Goal: Task Accomplishment & Management: Use online tool/utility

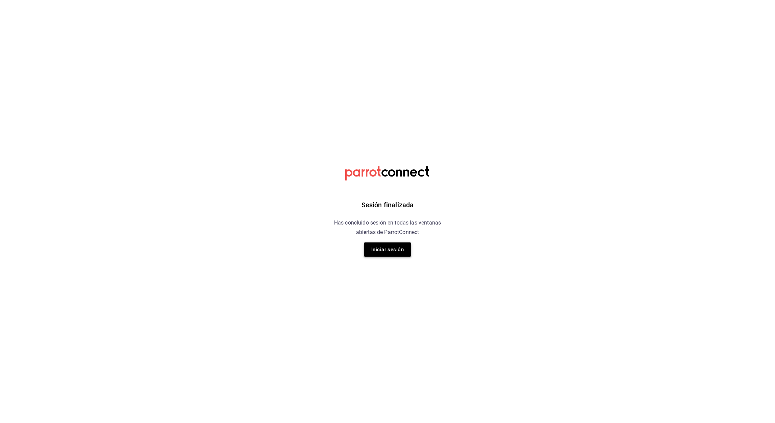
click at [381, 249] on button "Iniciar sesión" at bounding box center [387, 250] width 47 height 14
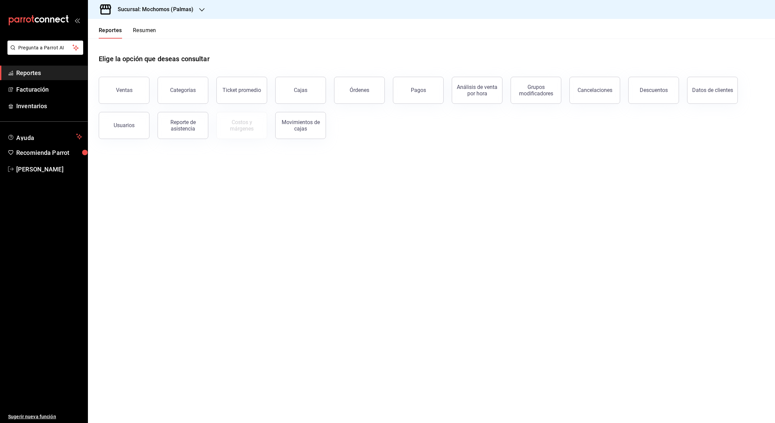
click at [199, 10] on icon "button" at bounding box center [201, 9] width 5 height 5
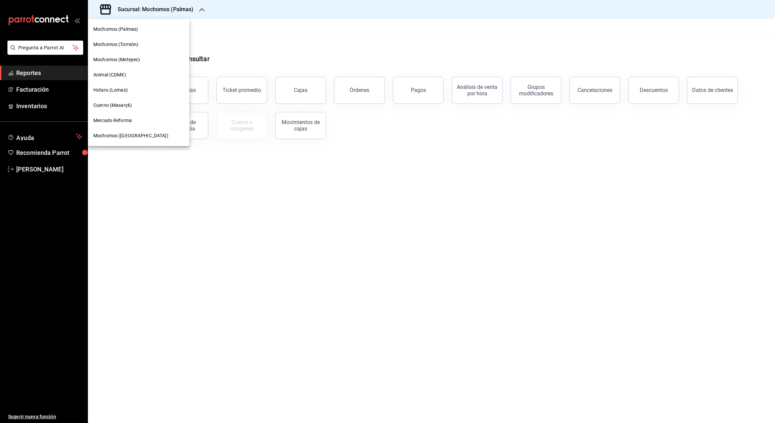
click at [120, 61] on span "Mochomos (Metepec)" at bounding box center [116, 59] width 47 height 7
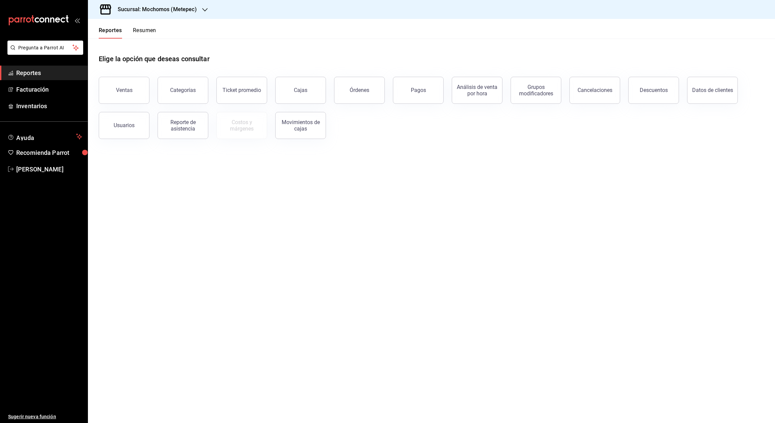
click at [125, 104] on div "Usuarios" at bounding box center [120, 121] width 59 height 35
click at [123, 91] on div "Ventas" at bounding box center [124, 90] width 17 height 6
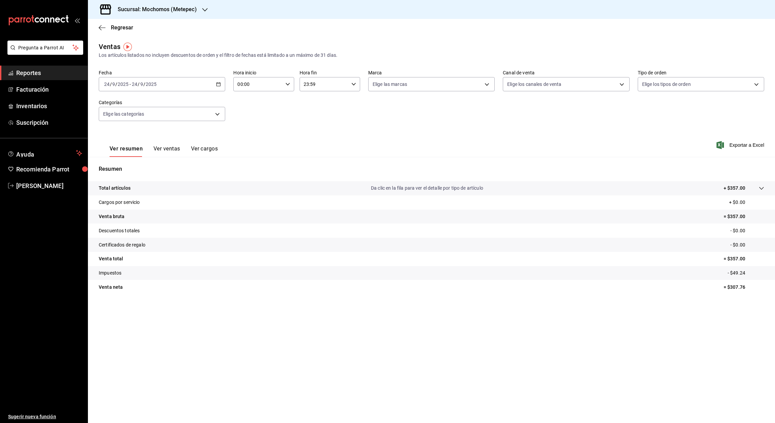
click at [222, 86] on div "2025-09-24 24 / 9 / 2025 - 2025-09-24 24 / 9 / 2025" at bounding box center [162, 84] width 127 height 14
click at [125, 167] on span "Rango de fechas" at bounding box center [131, 165] width 52 height 7
click at [178, 128] on abbr "1" at bounding box center [177, 129] width 2 height 5
click at [200, 173] on abbr "24" at bounding box center [201, 173] width 4 height 5
click at [241, 84] on input "00:00" at bounding box center [257, 84] width 49 height 14
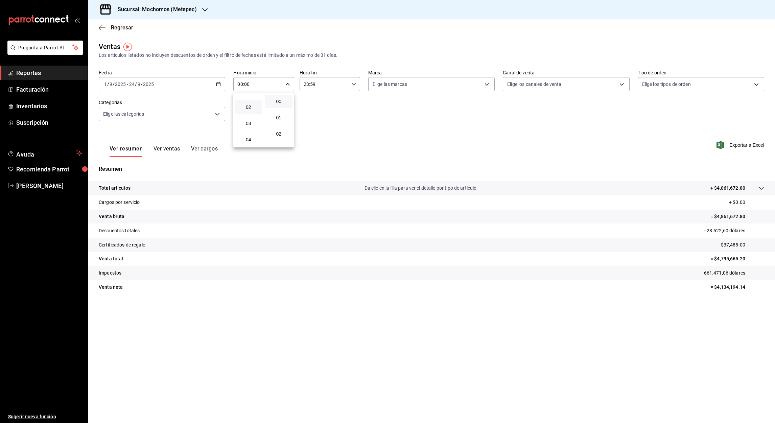
scroll to position [32, 0]
click at [249, 117] on span "03" at bounding box center [249, 117] width 20 height 5
type input "03:00"
click at [305, 85] on div at bounding box center [387, 211] width 775 height 423
click at [305, 85] on input "23:59" at bounding box center [324, 84] width 49 height 14
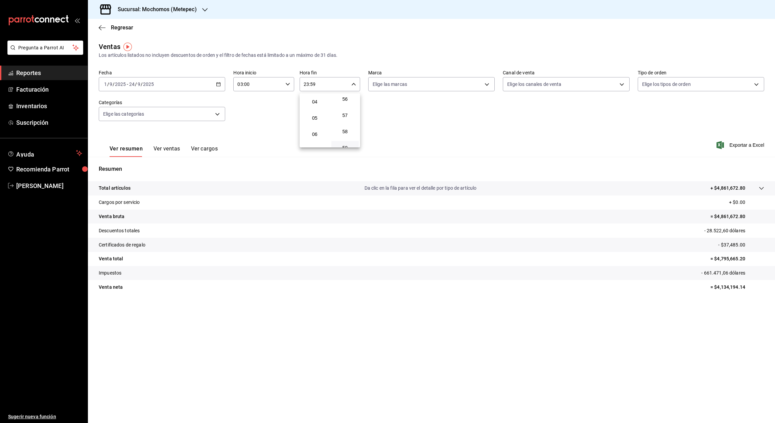
scroll to position [65, 0]
click at [315, 115] on span "05" at bounding box center [315, 117] width 20 height 5
click at [312, 85] on div at bounding box center [387, 211] width 775 height 423
click at [312, 85] on input "05:59" at bounding box center [324, 84] width 49 height 14
click at [349, 103] on span "00" at bounding box center [346, 101] width 20 height 5
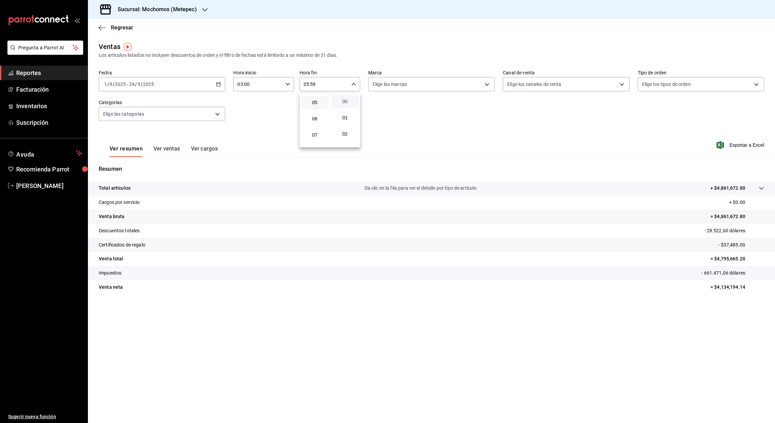
type input "05:00"
click at [742, 144] on div at bounding box center [387, 211] width 775 height 423
click at [742, 145] on font "Exportar a Excel" at bounding box center [747, 144] width 35 height 5
click at [742, 145] on div "Exportando a excel..." at bounding box center [737, 145] width 55 height 6
click at [735, 146] on font "Exportar a Excel" at bounding box center [747, 144] width 35 height 5
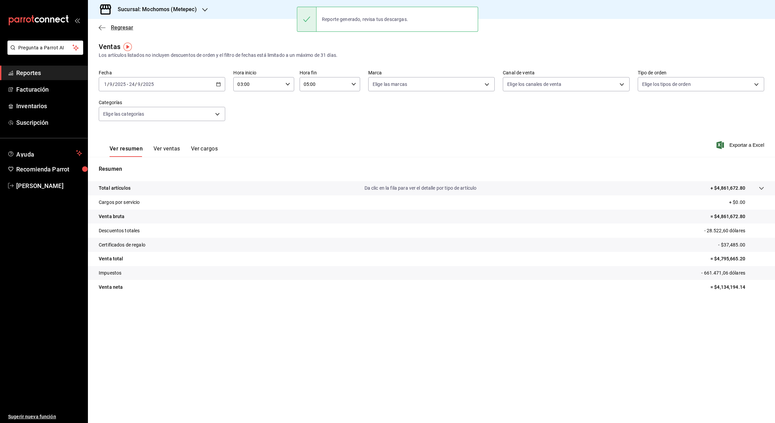
click at [99, 28] on icon "button" at bounding box center [102, 28] width 7 height 6
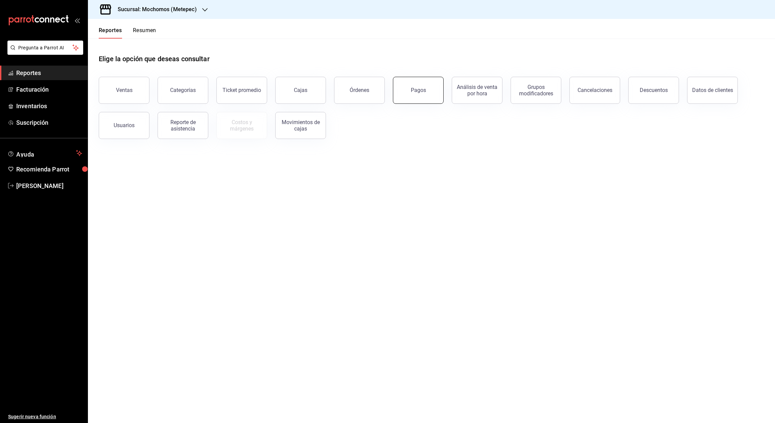
click at [413, 91] on div "Pagos" at bounding box center [418, 90] width 15 height 6
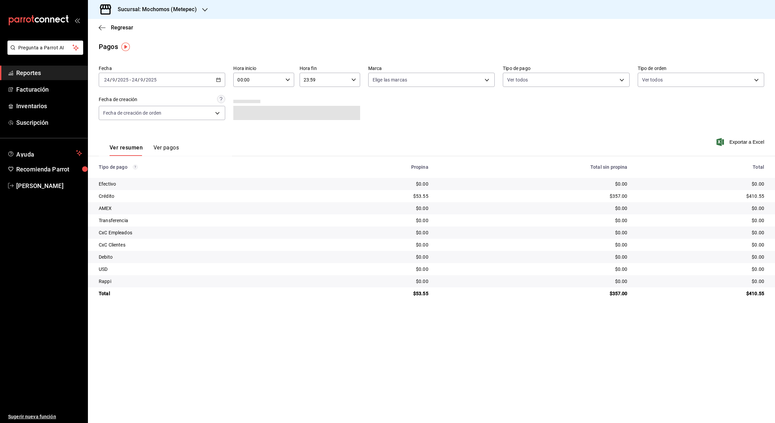
click at [219, 79] on \(Stroke\) "button" at bounding box center [219, 79] width 4 height 0
click at [123, 173] on span "Rango de fechas" at bounding box center [131, 176] width 52 height 7
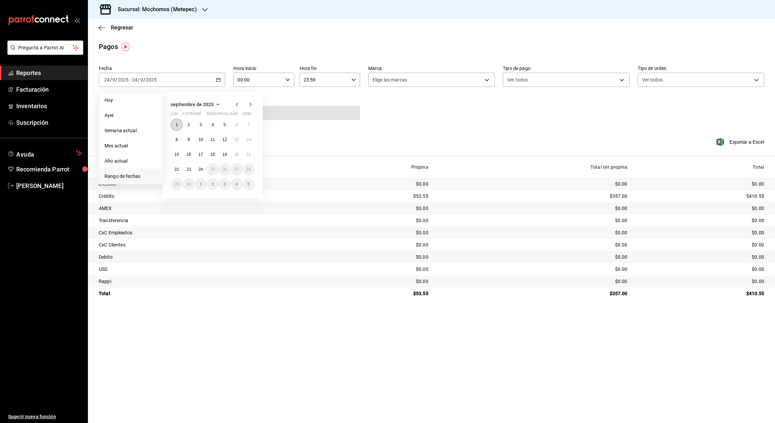
click at [174, 127] on button "1" at bounding box center [177, 125] width 12 height 12
click at [199, 170] on abbr "24" at bounding box center [201, 169] width 4 height 5
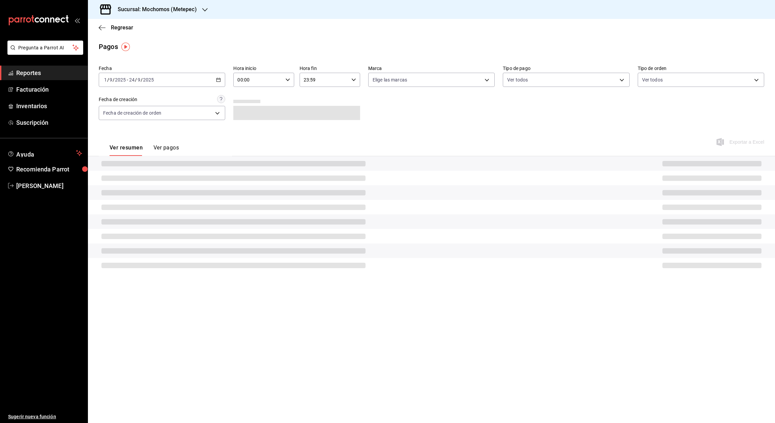
click at [238, 81] on input "00:00" at bounding box center [257, 80] width 49 height 14
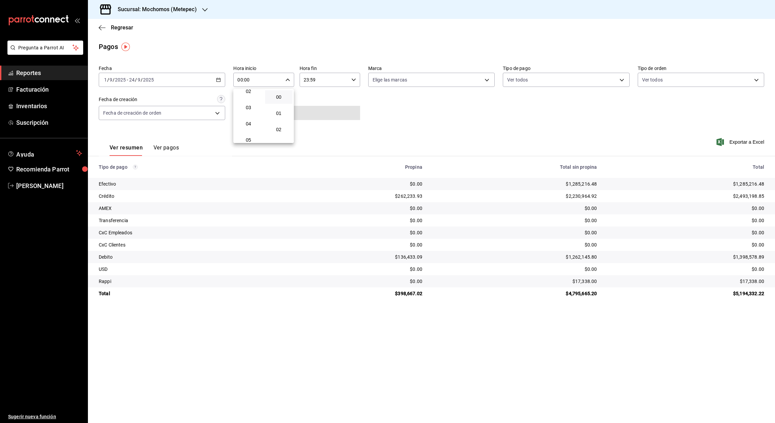
scroll to position [40, 0]
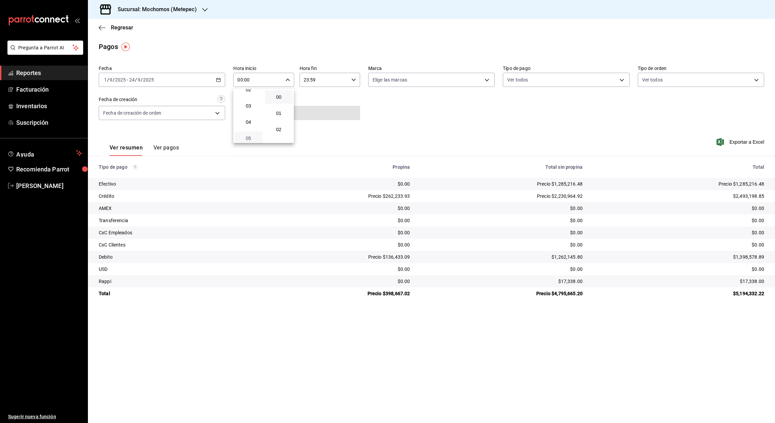
click at [245, 137] on span "05" at bounding box center [249, 138] width 20 height 5
type input "05:00"
click at [306, 81] on div at bounding box center [387, 211] width 775 height 423
click at [306, 81] on input "23:59" at bounding box center [324, 80] width 49 height 14
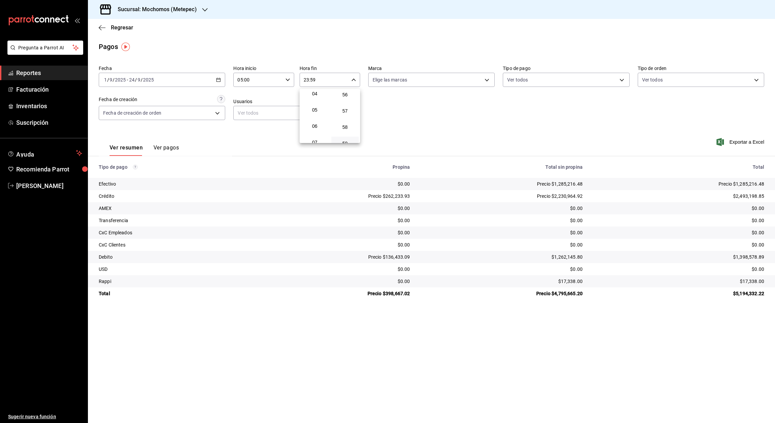
click at [313, 107] on span "05" at bounding box center [315, 109] width 20 height 5
click at [312, 80] on div at bounding box center [387, 211] width 775 height 423
click at [312, 80] on input "05:59" at bounding box center [324, 80] width 49 height 14
click at [344, 98] on span "00" at bounding box center [346, 96] width 20 height 5
type input "05:00"
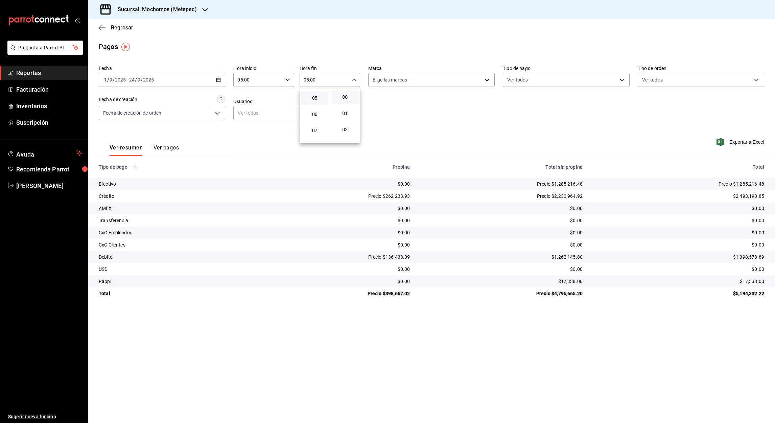
click at [742, 141] on div at bounding box center [387, 211] width 775 height 423
click at [743, 143] on font "Exportar a Excel" at bounding box center [747, 141] width 35 height 5
click at [203, 10] on icon "button" at bounding box center [204, 9] width 5 height 5
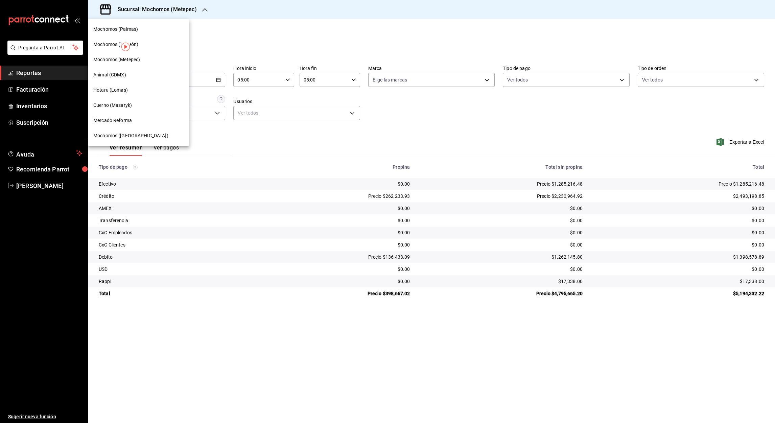
click at [115, 136] on span "Mochomos (Chihuahua)" at bounding box center [130, 135] width 75 height 7
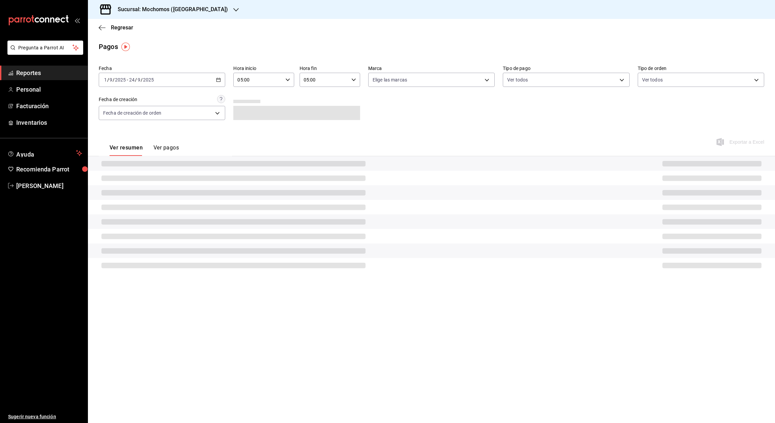
click at [220, 79] on \(Stroke\) "button" at bounding box center [219, 79] width 4 height 0
click at [121, 178] on span "Rango de fechas" at bounding box center [131, 176] width 52 height 7
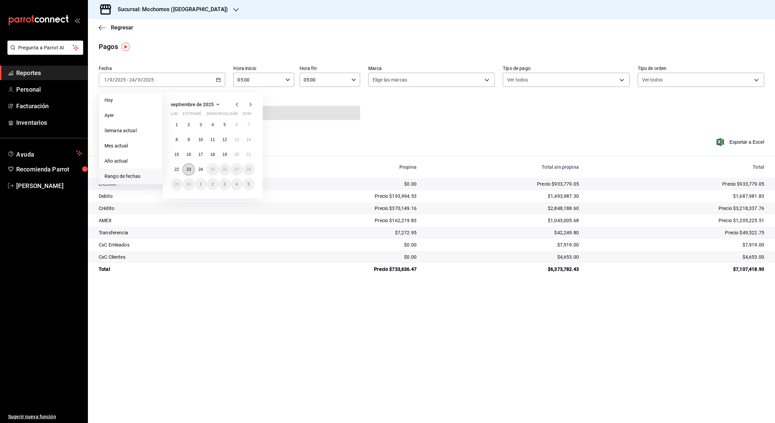
click at [190, 169] on abbr "23" at bounding box center [188, 169] width 4 height 5
click at [204, 171] on button "24" at bounding box center [201, 169] width 12 height 12
type input "00:00"
type input "23:59"
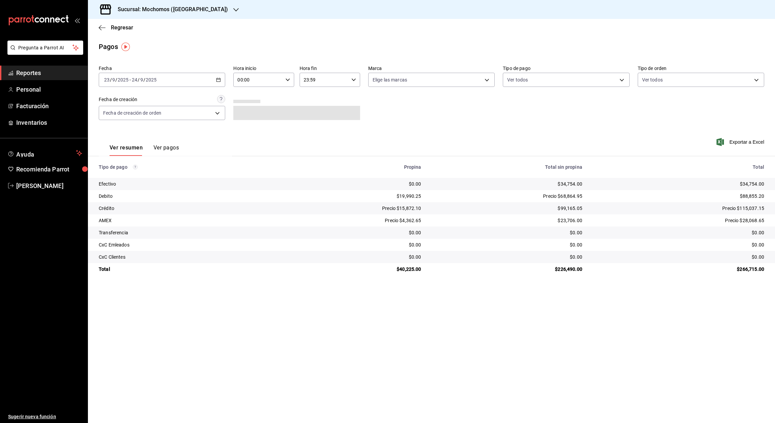
click at [240, 79] on input "00:00" at bounding box center [257, 80] width 49 height 14
click at [251, 126] on span "05" at bounding box center [249, 126] width 20 height 5
type input "05:00"
click at [305, 81] on div at bounding box center [387, 211] width 775 height 423
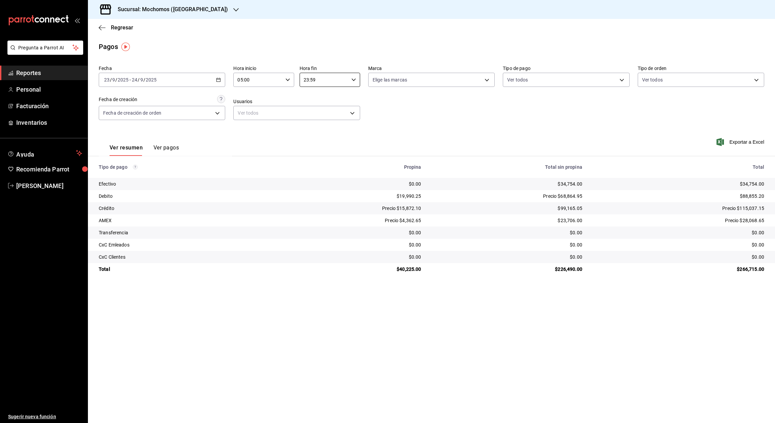
click at [305, 81] on input "23:59" at bounding box center [324, 80] width 49 height 14
click at [319, 132] on span "05" at bounding box center [315, 134] width 20 height 5
click at [313, 80] on div at bounding box center [387, 211] width 775 height 423
click at [313, 80] on input "05:59" at bounding box center [324, 80] width 49 height 14
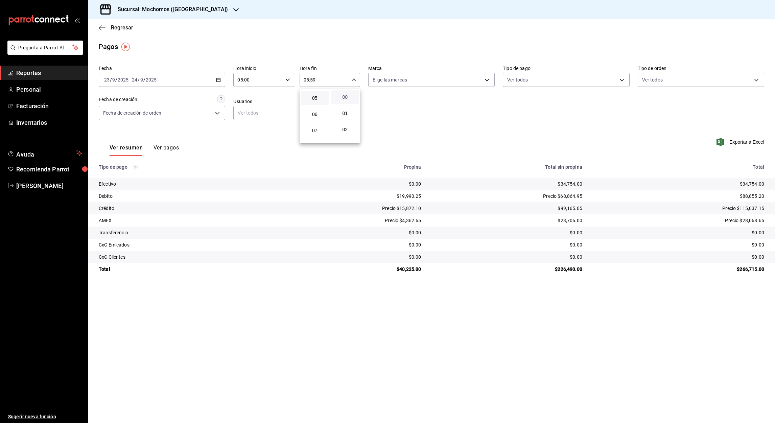
click at [344, 97] on span "00" at bounding box center [346, 96] width 20 height 5
type input "05:00"
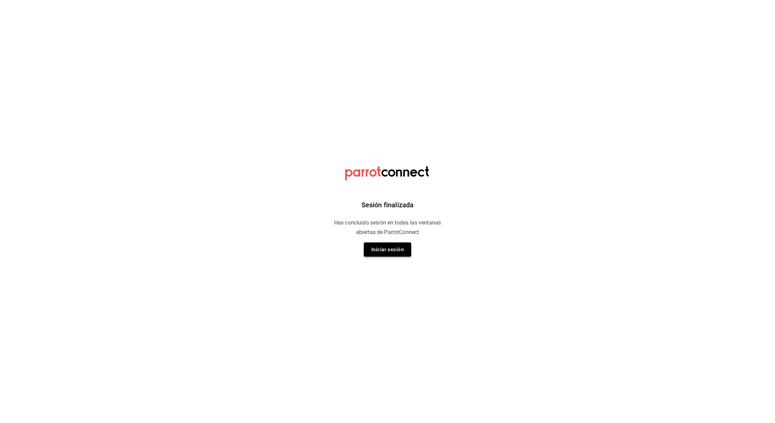
click at [392, 252] on button "Iniciar sesión" at bounding box center [387, 250] width 47 height 14
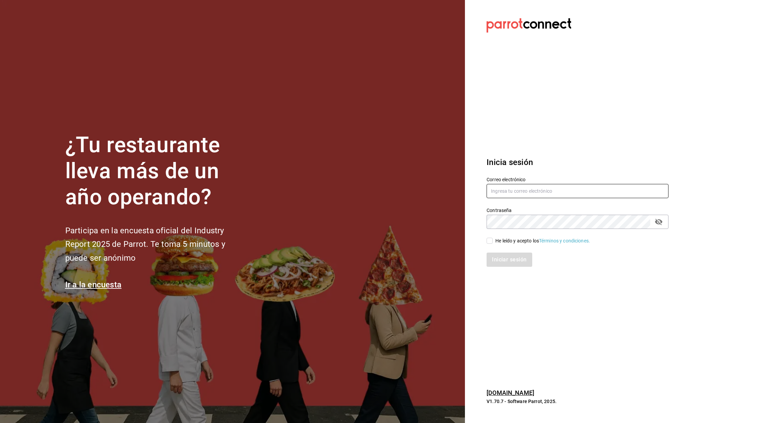
type input "aurea.garces@grupocosteno.com"
click at [489, 241] on input "He leído y acepto los Términos y condiciones." at bounding box center [490, 241] width 6 height 6
checkbox input "true"
click at [502, 254] on button "Iniciar sesión" at bounding box center [510, 260] width 46 height 14
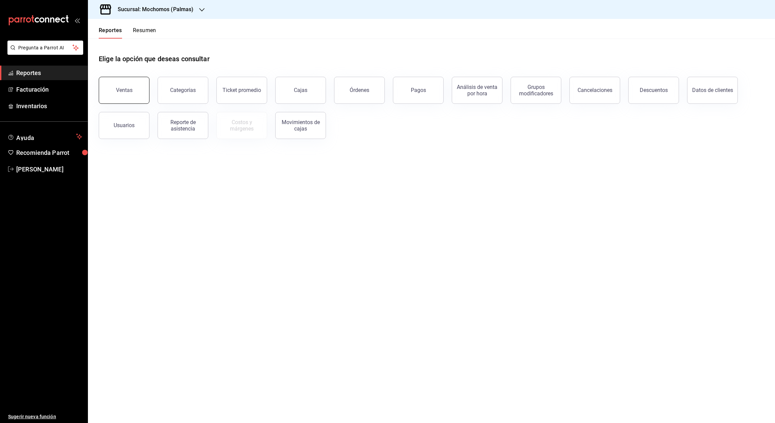
click at [134, 91] on button "Ventas" at bounding box center [124, 90] width 51 height 27
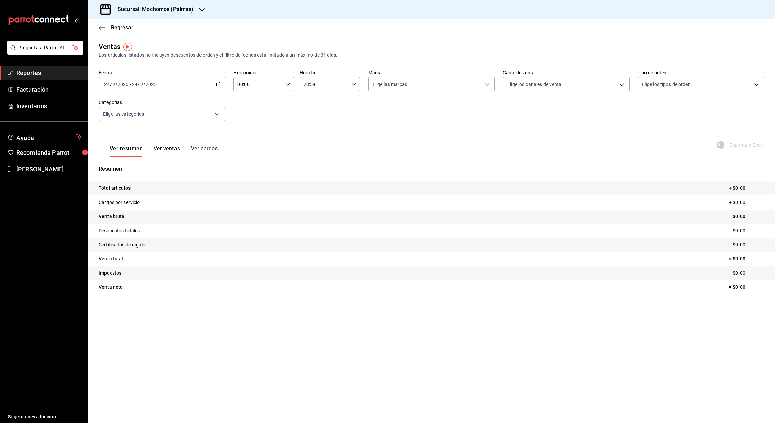
click at [220, 85] on icon "button" at bounding box center [218, 84] width 5 height 5
click at [129, 166] on span "Rango de fechas" at bounding box center [131, 165] width 52 height 7
click at [178, 131] on abbr "1" at bounding box center [177, 129] width 2 height 5
click at [202, 171] on abbr "24" at bounding box center [201, 173] width 4 height 5
click at [240, 86] on input "00:00" at bounding box center [257, 84] width 49 height 14
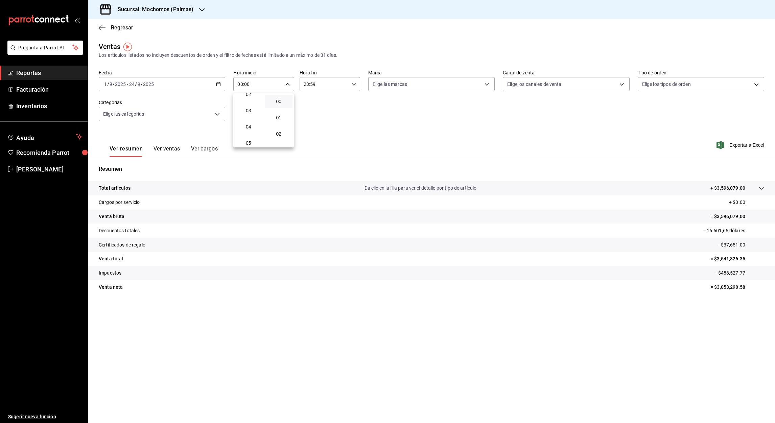
scroll to position [40, 0]
click at [253, 142] on span "05" at bounding box center [249, 142] width 20 height 5
type input "05:00"
click at [306, 86] on div at bounding box center [387, 211] width 775 height 423
click at [306, 86] on input "23:59" at bounding box center [324, 84] width 49 height 14
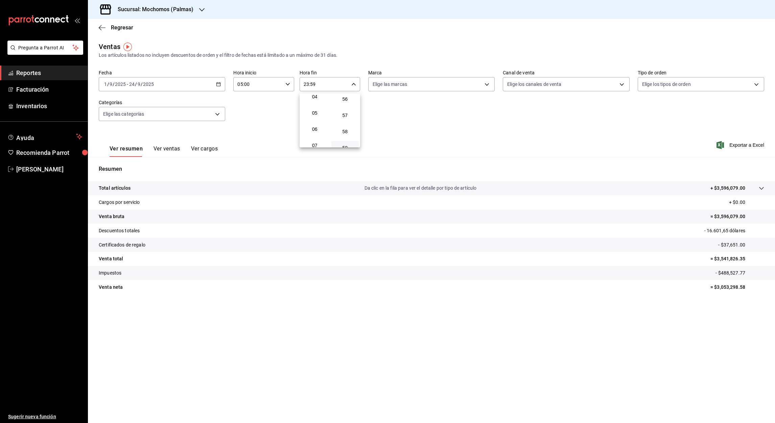
scroll to position [63, 0]
click at [315, 118] on span "05" at bounding box center [315, 119] width 20 height 5
click at [312, 84] on div at bounding box center [387, 211] width 775 height 423
click at [312, 84] on input "05:59" at bounding box center [324, 84] width 49 height 14
click at [341, 104] on button "00" at bounding box center [345, 102] width 28 height 14
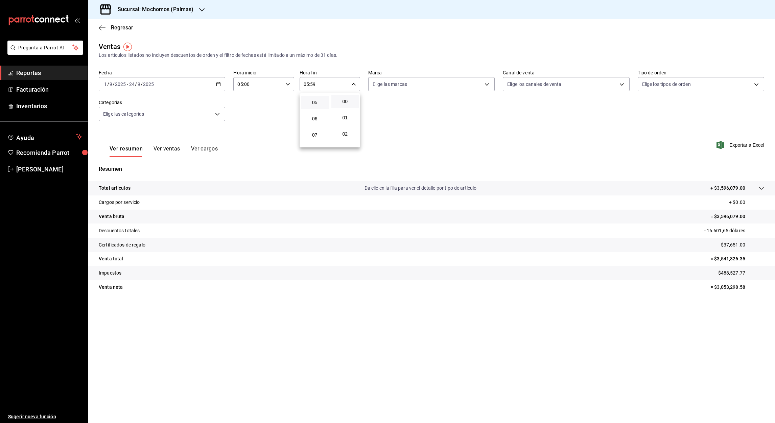
type input "05:00"
click at [742, 148] on div at bounding box center [387, 211] width 775 height 423
click at [740, 144] on font "Exportar a Excel" at bounding box center [747, 144] width 35 height 5
click at [202, 10] on icon "button" at bounding box center [201, 9] width 5 height 3
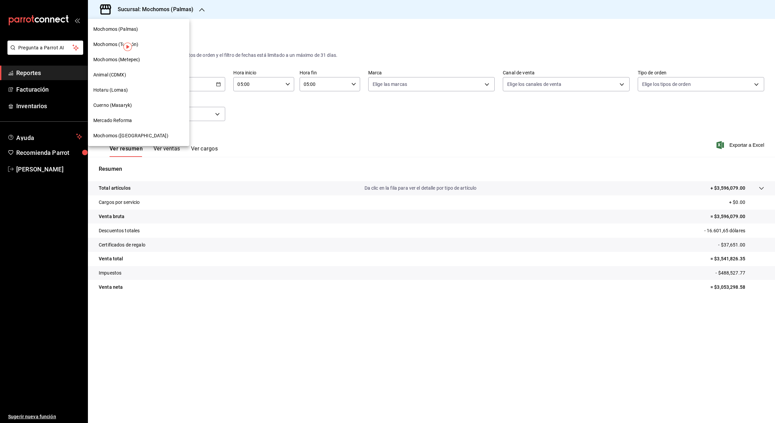
click at [111, 136] on span "Mochomos (Chihuahua)" at bounding box center [130, 135] width 75 height 7
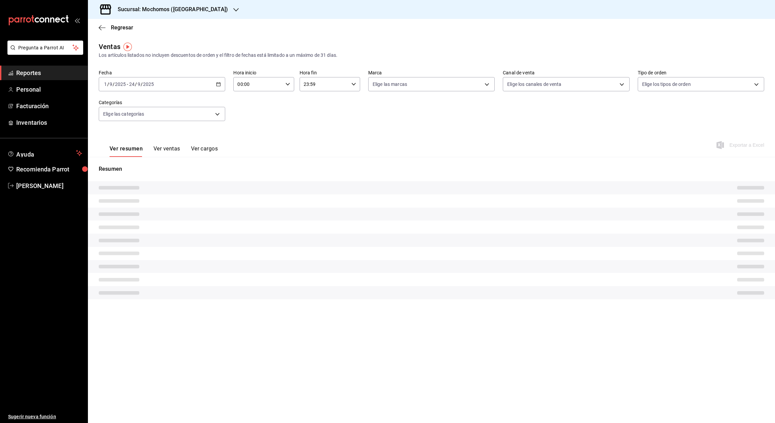
type input "05:00"
click at [344, 150] on div "Ver resumen Ver ventas Ver cargos Exportar a Excel" at bounding box center [431, 143] width 687 height 28
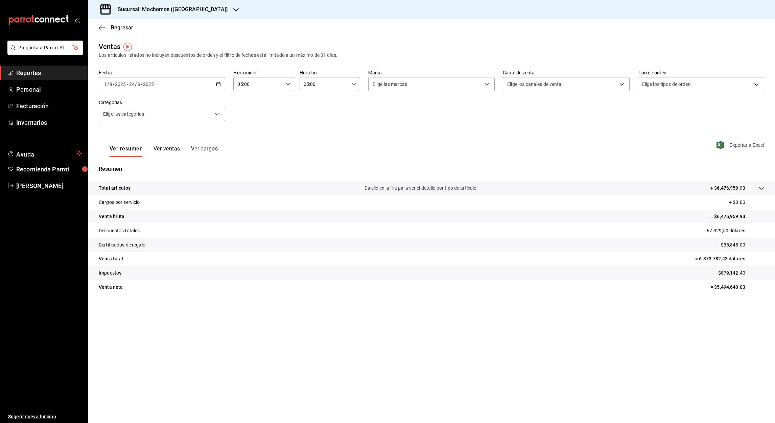
click at [734, 145] on font "Exportar a Excel" at bounding box center [747, 144] width 35 height 5
click at [271, 160] on div "Resumen Total artículos Da clic en la fila para ver el detalle por tipo de artí…" at bounding box center [431, 229] width 687 height 145
click at [102, 26] on icon "button" at bounding box center [102, 28] width 7 height 6
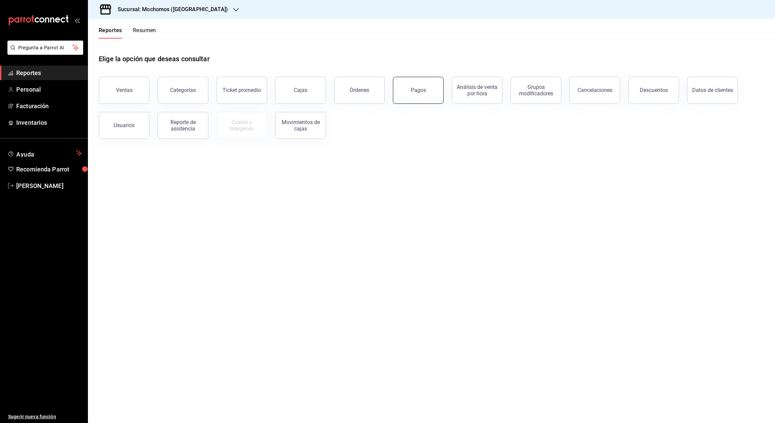
click at [419, 88] on div "Pagos" at bounding box center [418, 90] width 15 height 6
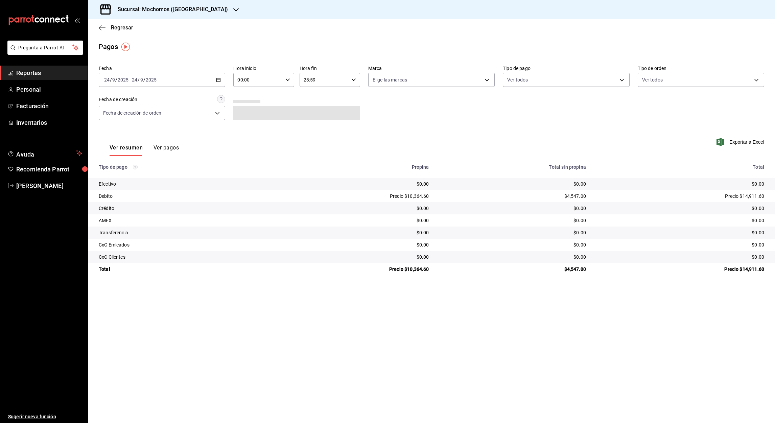
click at [218, 81] on icon "button" at bounding box center [218, 79] width 5 height 5
click at [124, 174] on span "Rango de fechas" at bounding box center [131, 176] width 52 height 7
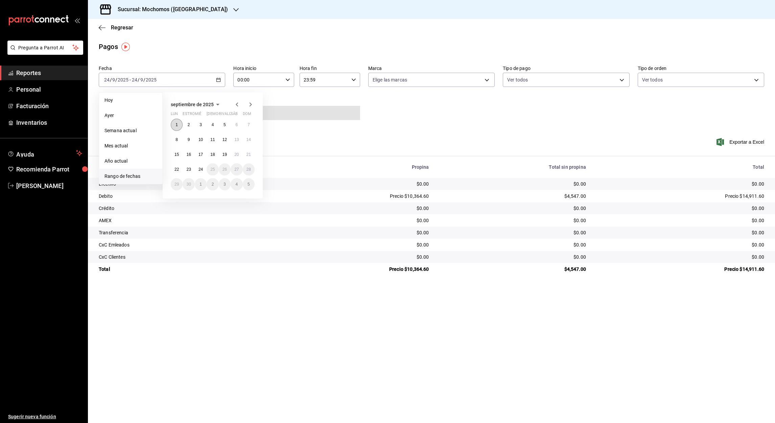
click at [176, 123] on abbr "1" at bounding box center [177, 124] width 2 height 5
click at [199, 169] on abbr "24" at bounding box center [201, 169] width 4 height 5
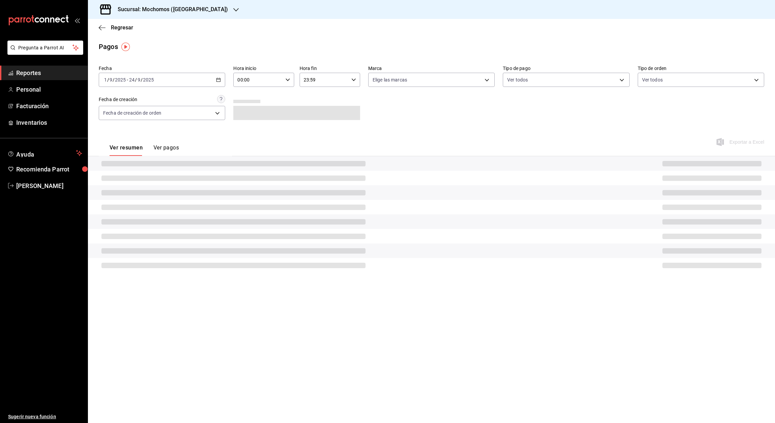
click at [240, 82] on input "00:00" at bounding box center [257, 80] width 49 height 14
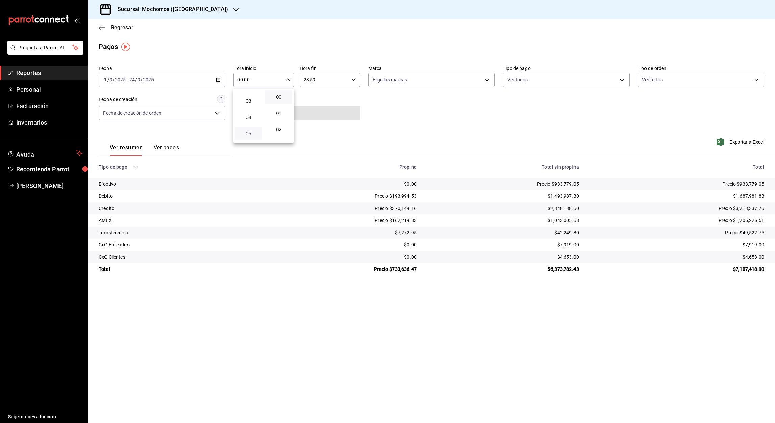
click at [252, 132] on span "05" at bounding box center [249, 133] width 20 height 5
type input "05:00"
click at [307, 81] on div at bounding box center [387, 211] width 775 height 423
click at [306, 81] on input "23:59" at bounding box center [324, 80] width 49 height 14
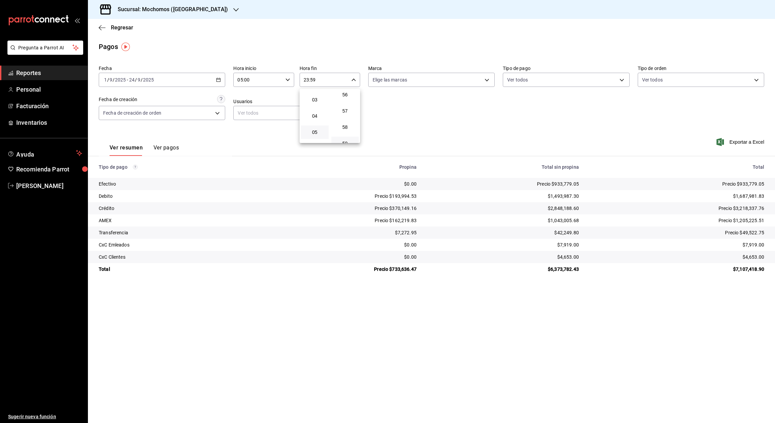
click at [316, 128] on button "05" at bounding box center [315, 132] width 28 height 14
click at [312, 79] on div at bounding box center [387, 211] width 775 height 423
click at [312, 79] on input "05:59" at bounding box center [324, 80] width 49 height 14
click at [316, 122] on button "05" at bounding box center [315, 120] width 28 height 14
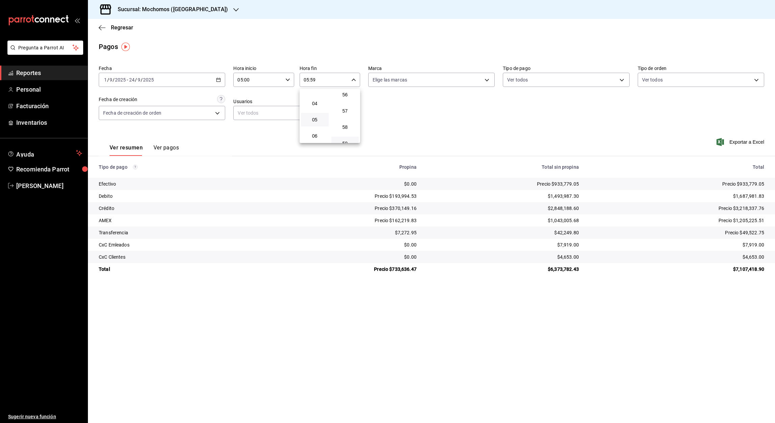
click at [314, 78] on div at bounding box center [387, 211] width 775 height 423
click at [314, 78] on input "05:59" at bounding box center [324, 80] width 49 height 14
click at [344, 94] on span "00" at bounding box center [346, 96] width 20 height 5
type input "05:00"
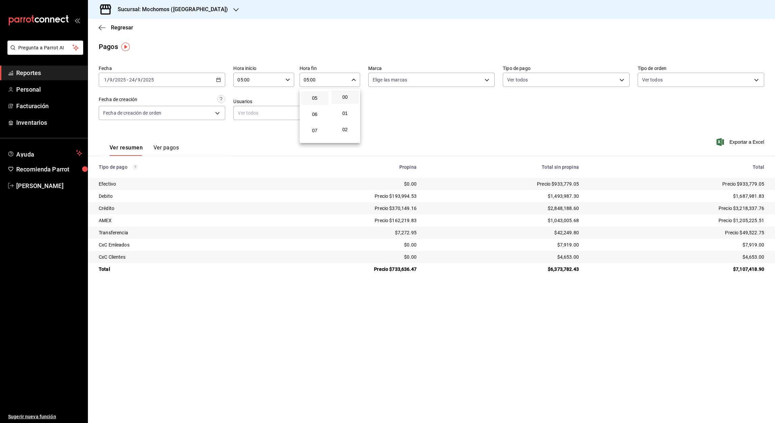
click at [741, 143] on div at bounding box center [387, 211] width 775 height 423
click at [741, 142] on font "Exportar a Excel" at bounding box center [747, 141] width 35 height 5
click at [220, 82] on icon "button" at bounding box center [218, 79] width 5 height 5
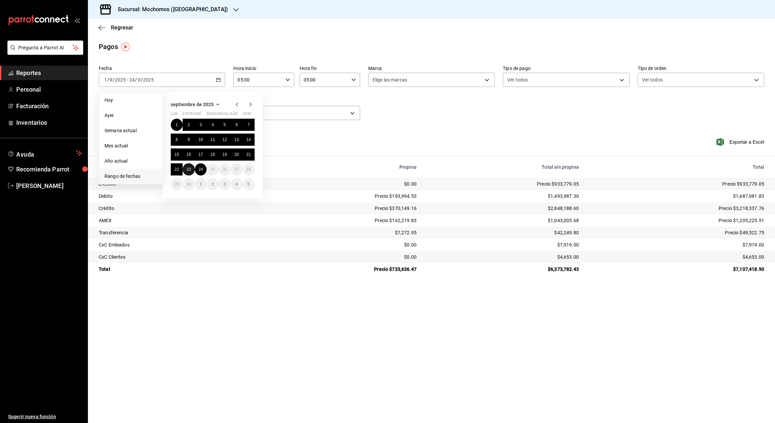
click at [189, 166] on button "23" at bounding box center [189, 169] width 12 height 12
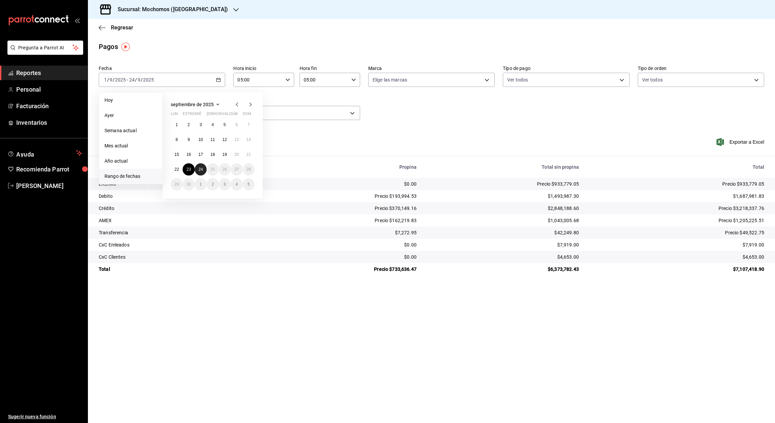
click at [201, 171] on abbr "24" at bounding box center [201, 169] width 4 height 5
type input "00:00"
type input "23:59"
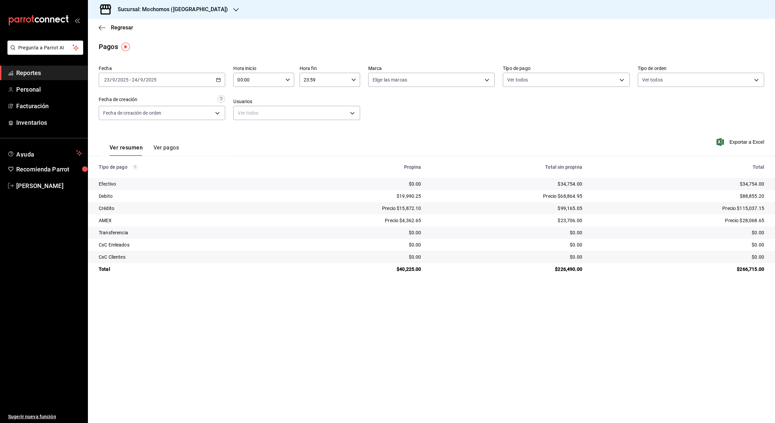
click at [240, 80] on input "00:00" at bounding box center [257, 80] width 49 height 14
click at [245, 126] on span "05" at bounding box center [249, 124] width 20 height 5
type input "05:00"
click at [306, 79] on div at bounding box center [387, 211] width 775 height 423
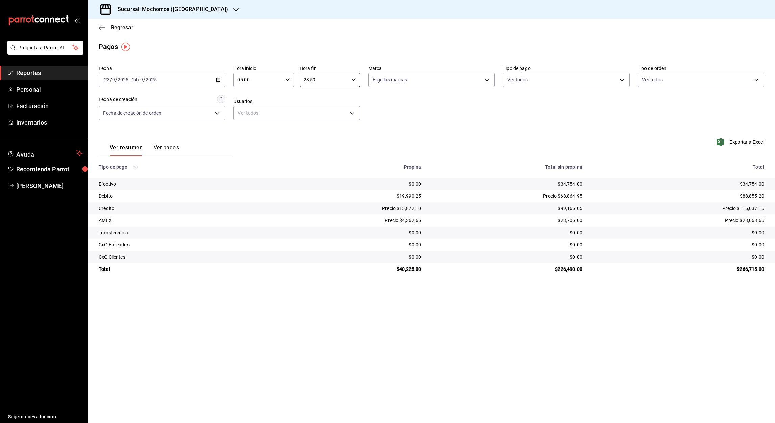
click at [306, 79] on input "23:59" at bounding box center [324, 80] width 49 height 14
click at [314, 115] on span "05" at bounding box center [315, 113] width 20 height 5
click at [312, 79] on div at bounding box center [387, 211] width 775 height 423
click at [312, 79] on input "05:59" at bounding box center [324, 80] width 49 height 14
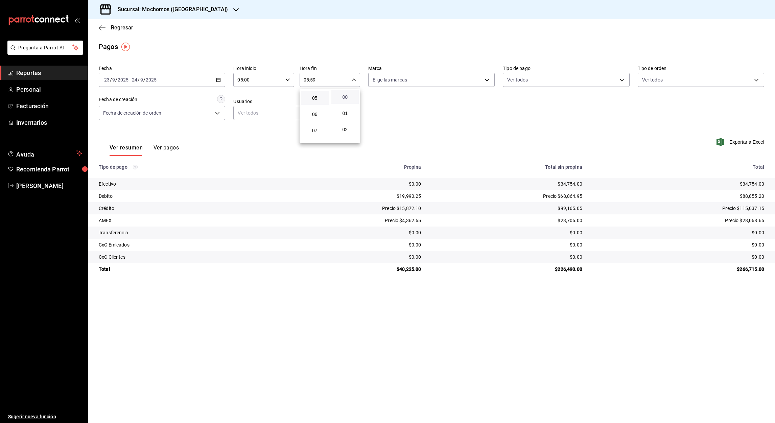
click at [346, 97] on span "00" at bounding box center [346, 96] width 20 height 5
type input "05:00"
